Goal: Browse casually

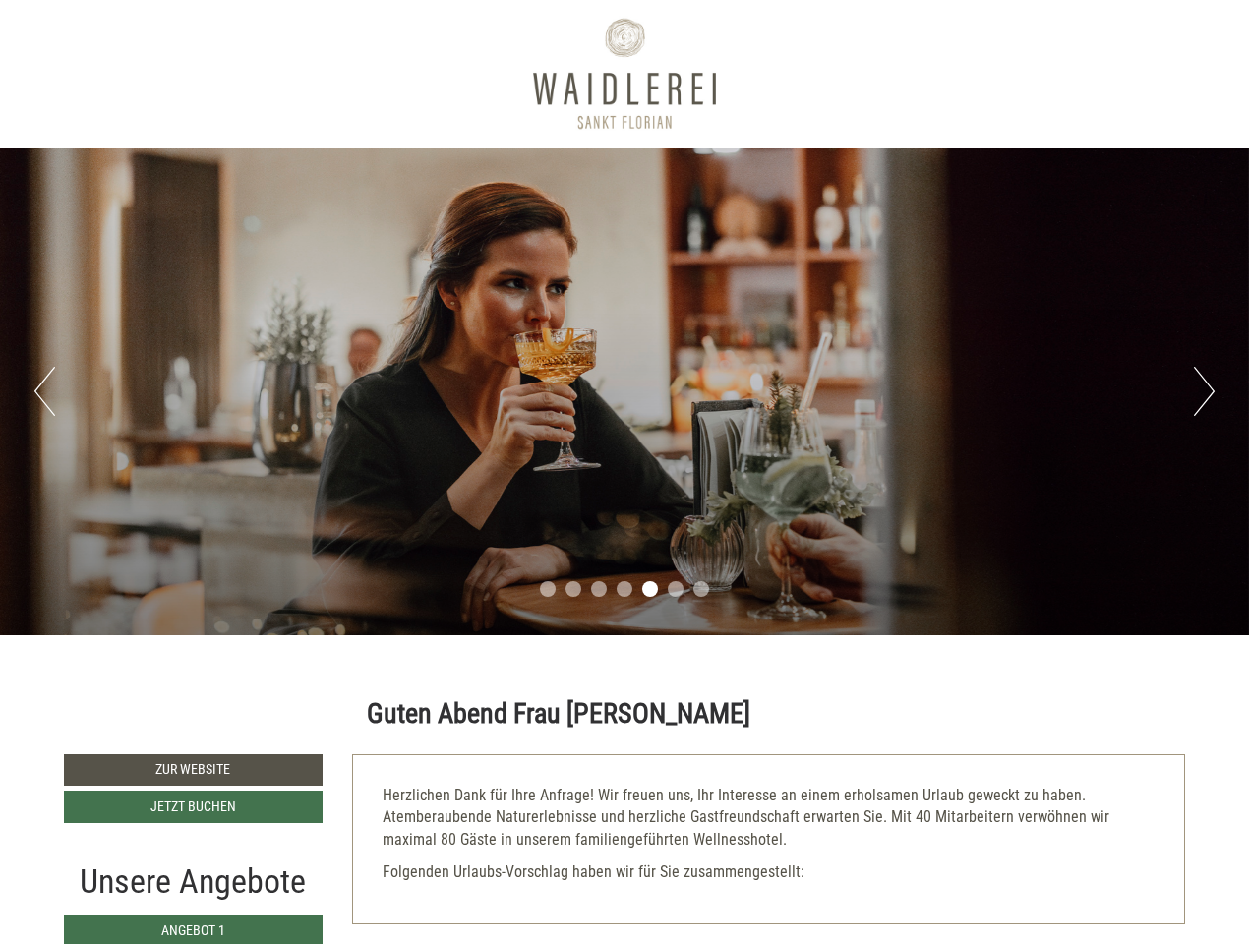
click at [625, 472] on div "Previous Next 1 2 3 4 5 6 7" at bounding box center [624, 392] width 1249 height 488
click at [44, 392] on button "Previous" at bounding box center [44, 391] width 21 height 49
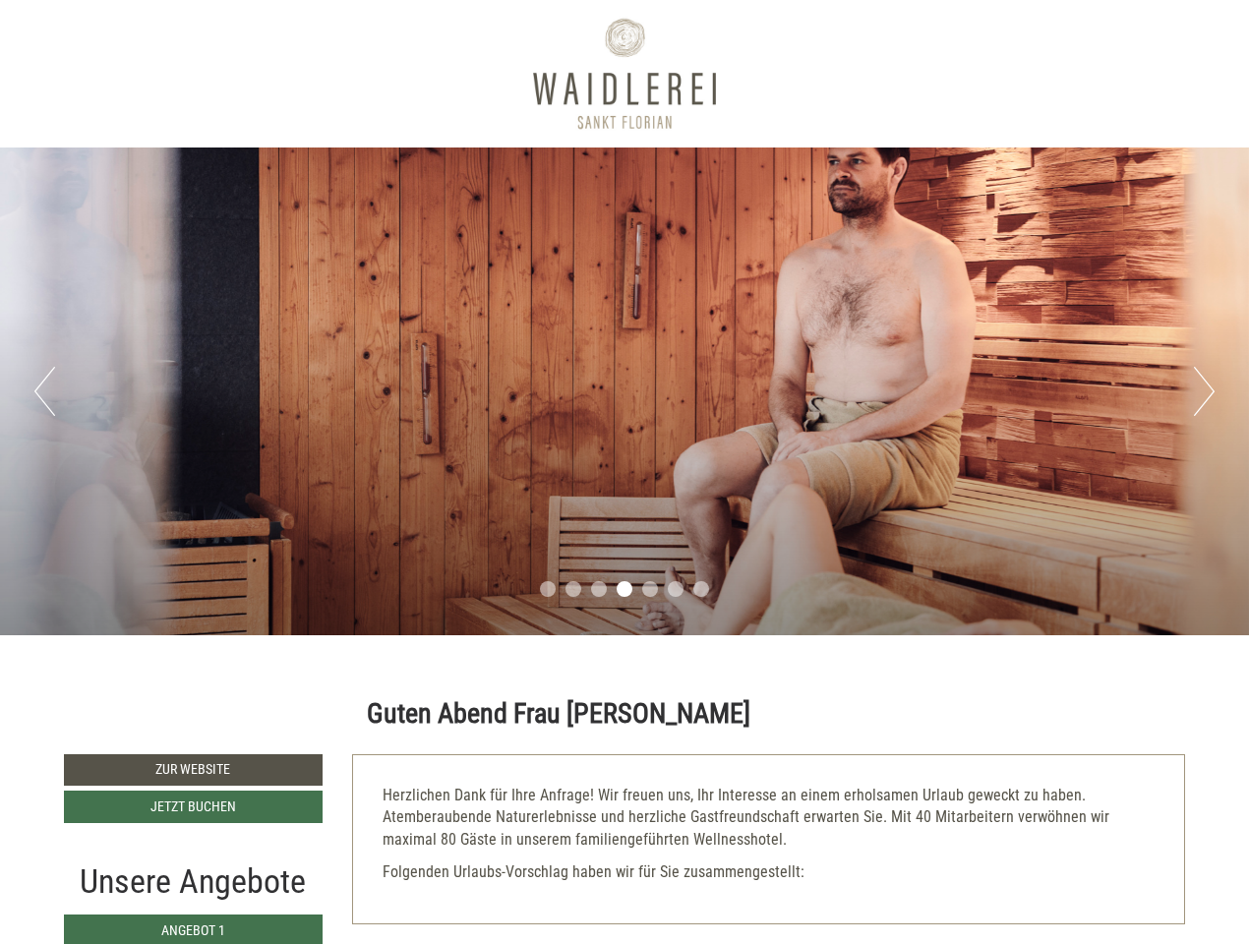
click at [625, 392] on div "Previous Next 1 2 3 4 5 6 7" at bounding box center [624, 392] width 1249 height 488
click at [1204, 392] on button "Next" at bounding box center [1204, 391] width 21 height 49
click at [548, 589] on li "1" at bounding box center [548, 589] width 16 height 16
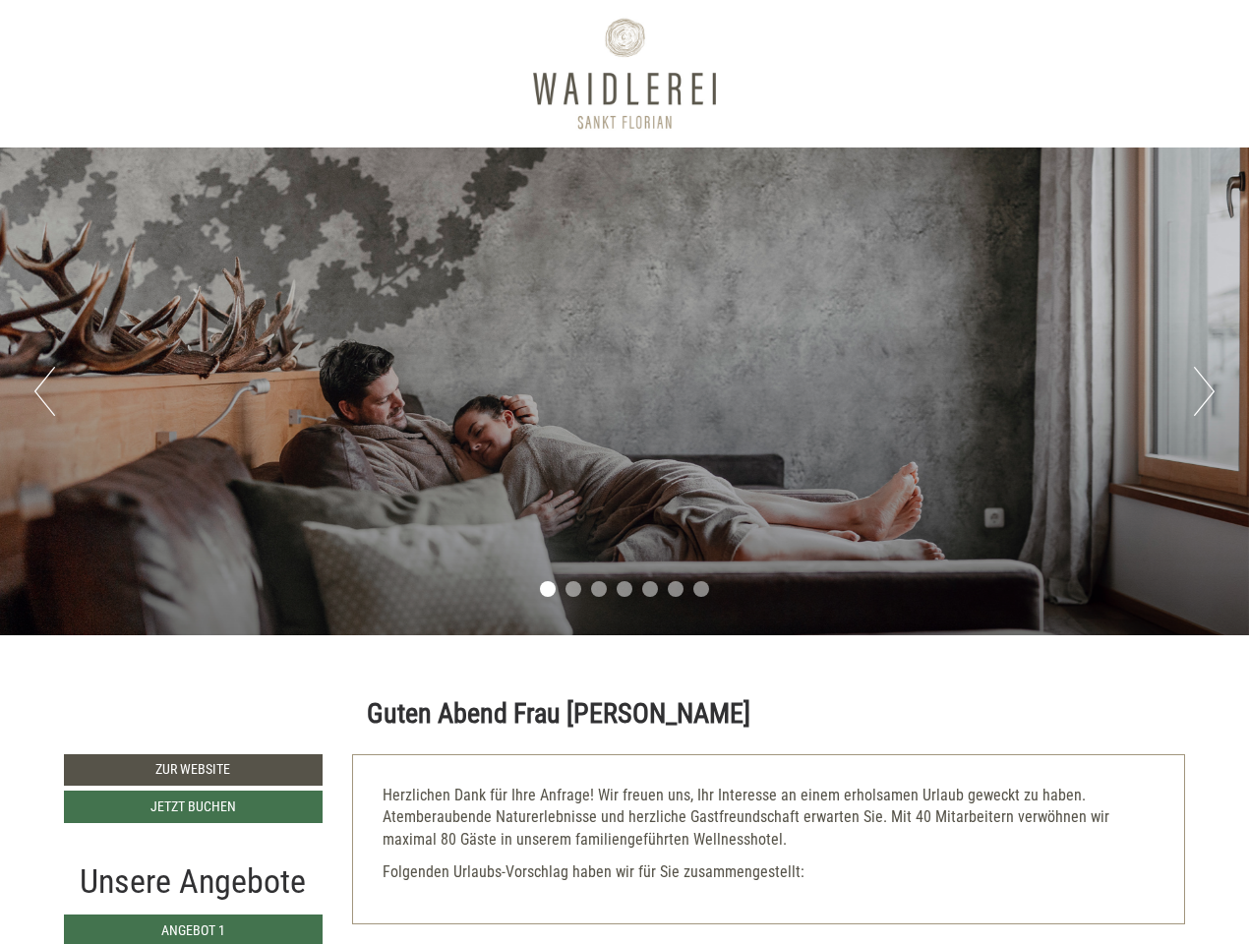
click at [574, 589] on li "2" at bounding box center [574, 589] width 16 height 16
click at [599, 589] on li "3" at bounding box center [599, 589] width 16 height 16
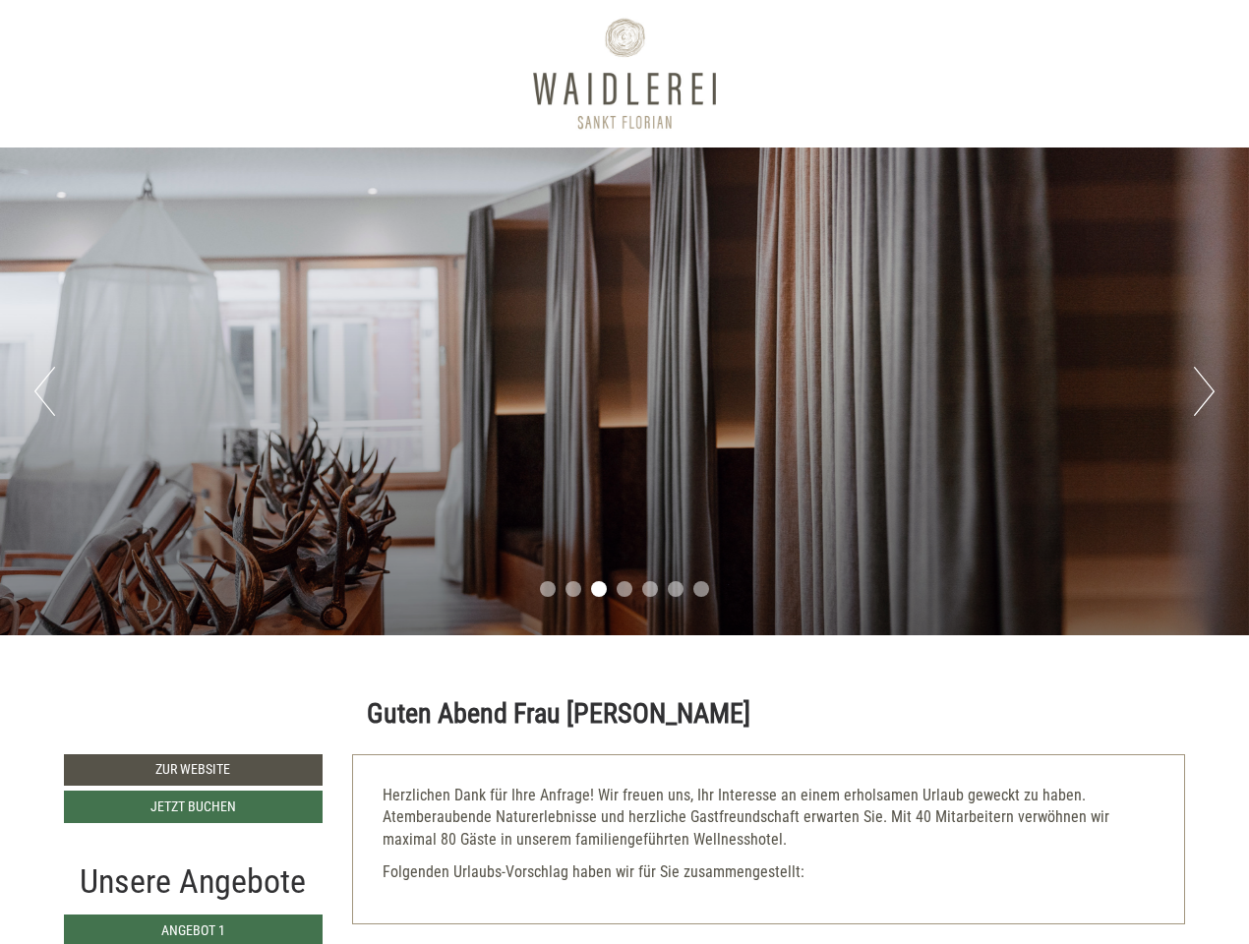
click at [625, 589] on li "4" at bounding box center [625, 589] width 16 height 16
click at [650, 589] on li "5" at bounding box center [650, 589] width 16 height 16
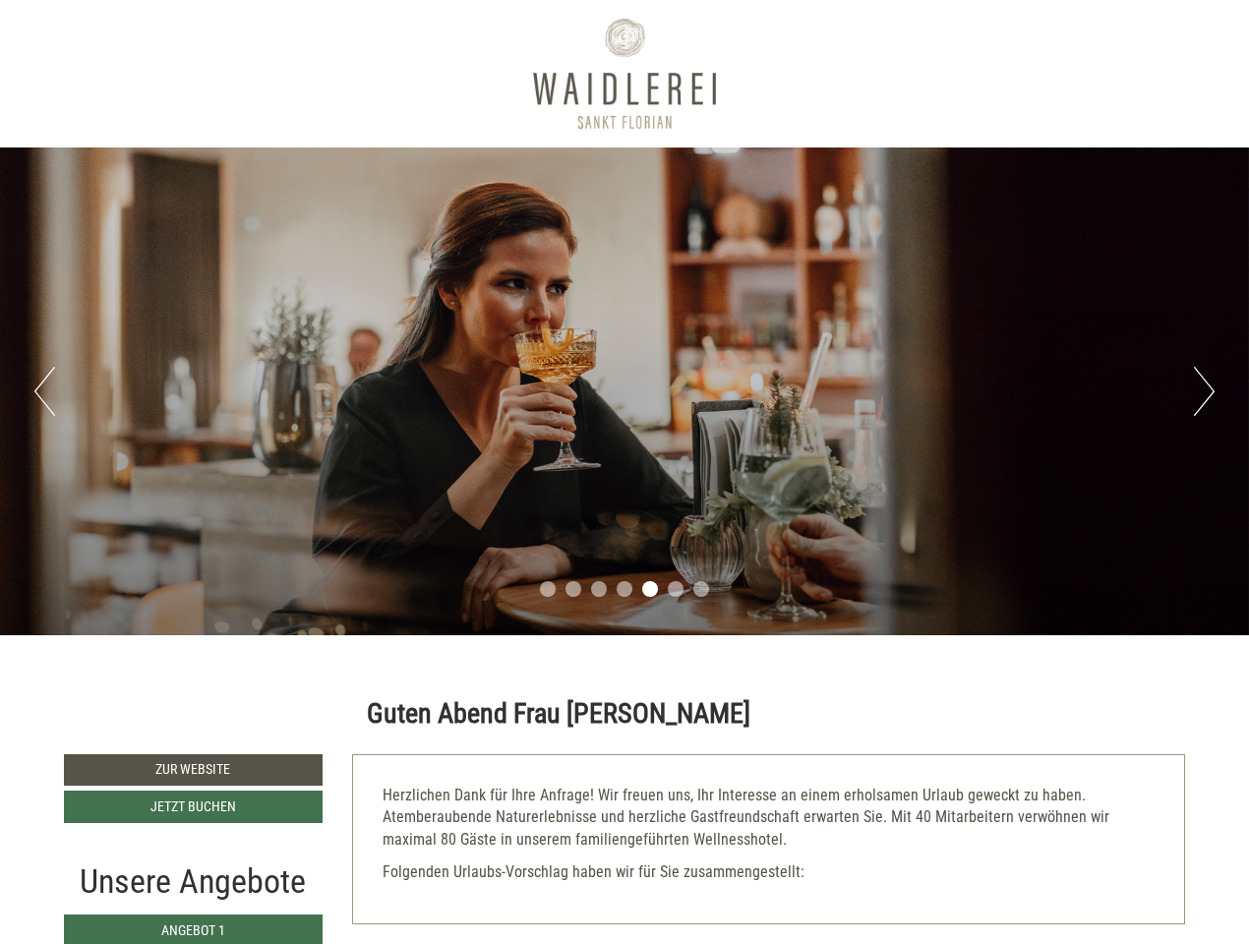
click at [676, 589] on li "6" at bounding box center [676, 589] width 16 height 16
